Goal: Task Accomplishment & Management: Manage account settings

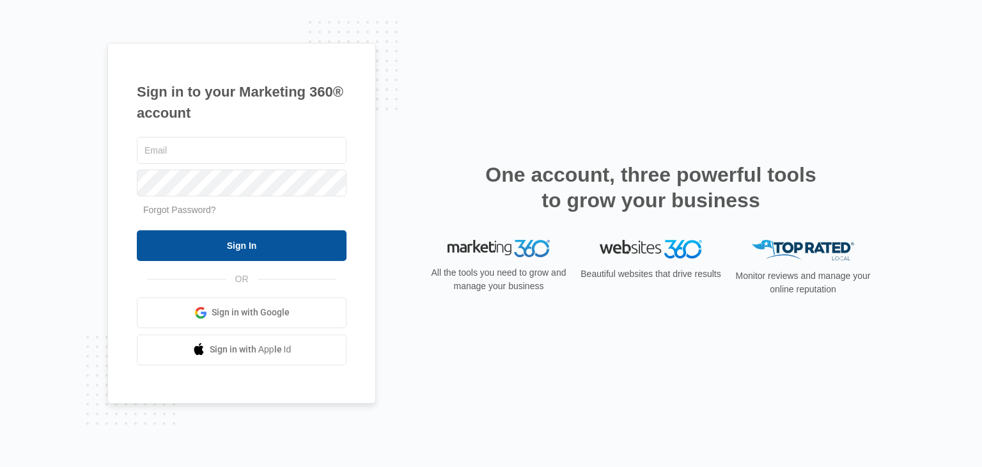
type input "[EMAIL_ADDRESS][DOMAIN_NAME]"
click at [252, 245] on input "Sign In" at bounding box center [242, 245] width 210 height 31
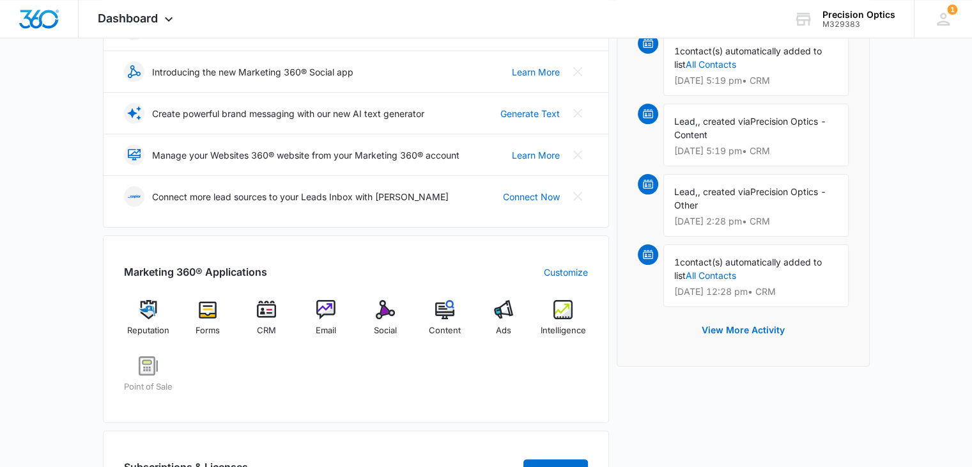
scroll to position [256, 0]
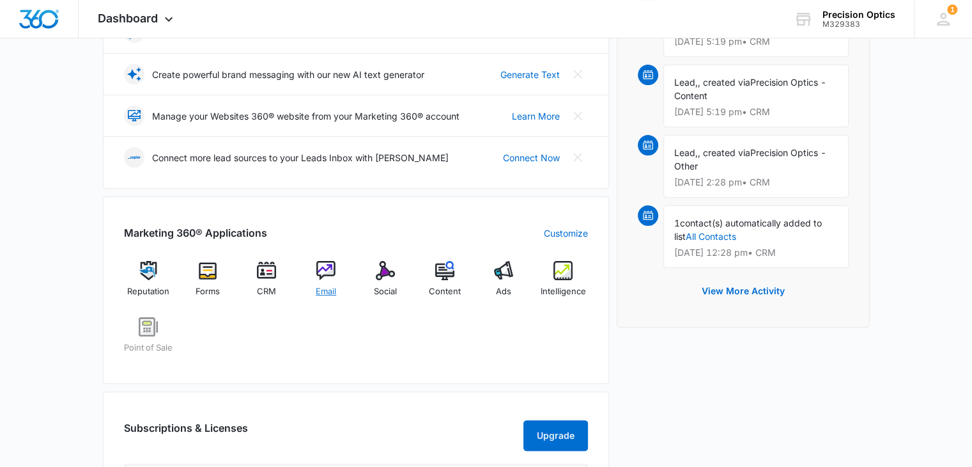
click at [317, 272] on img at bounding box center [325, 270] width 19 height 19
